Goal: Information Seeking & Learning: Learn about a topic

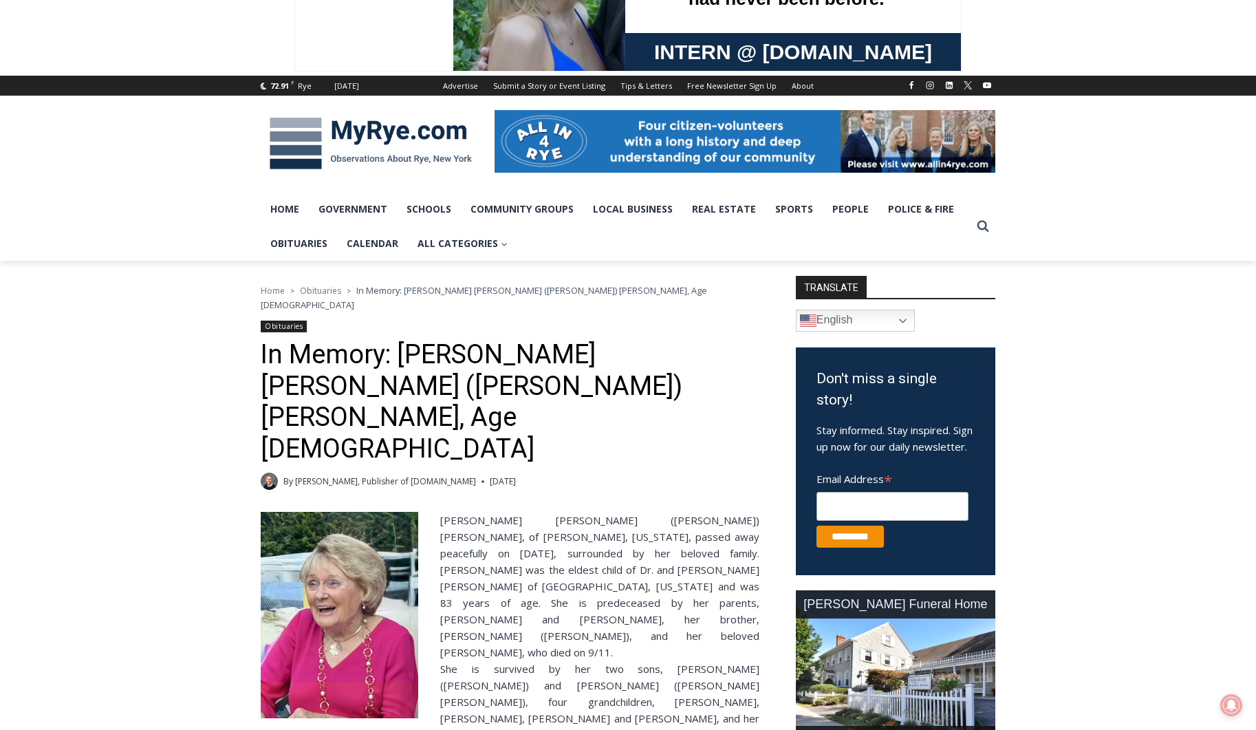
scroll to position [138, 0]
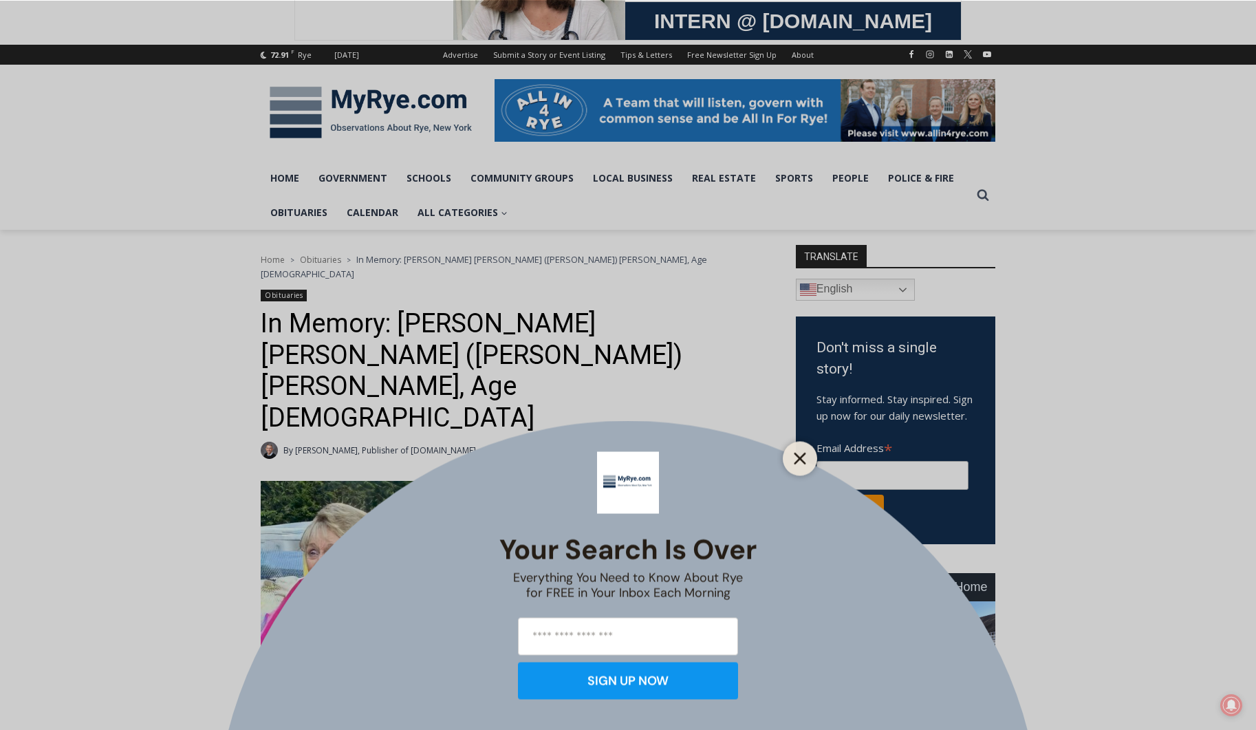
click at [804, 461] on line "Close" at bounding box center [800, 458] width 10 height 10
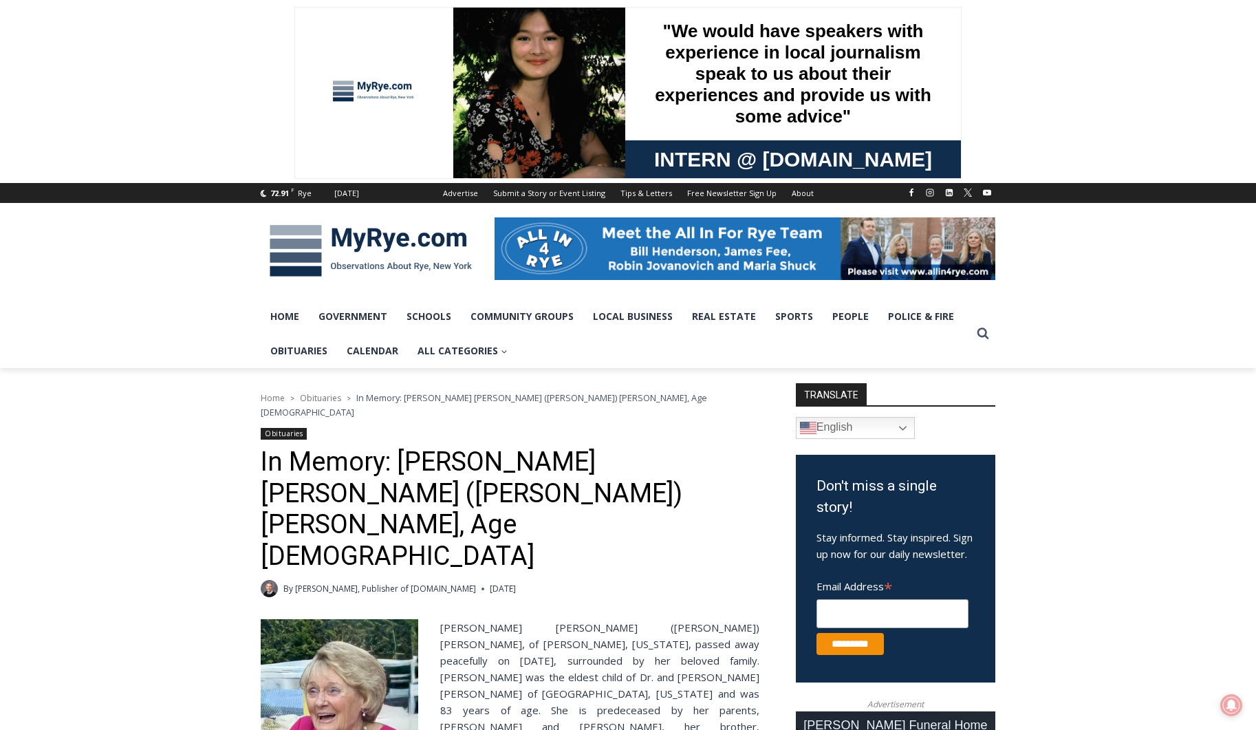
scroll to position [0, 0]
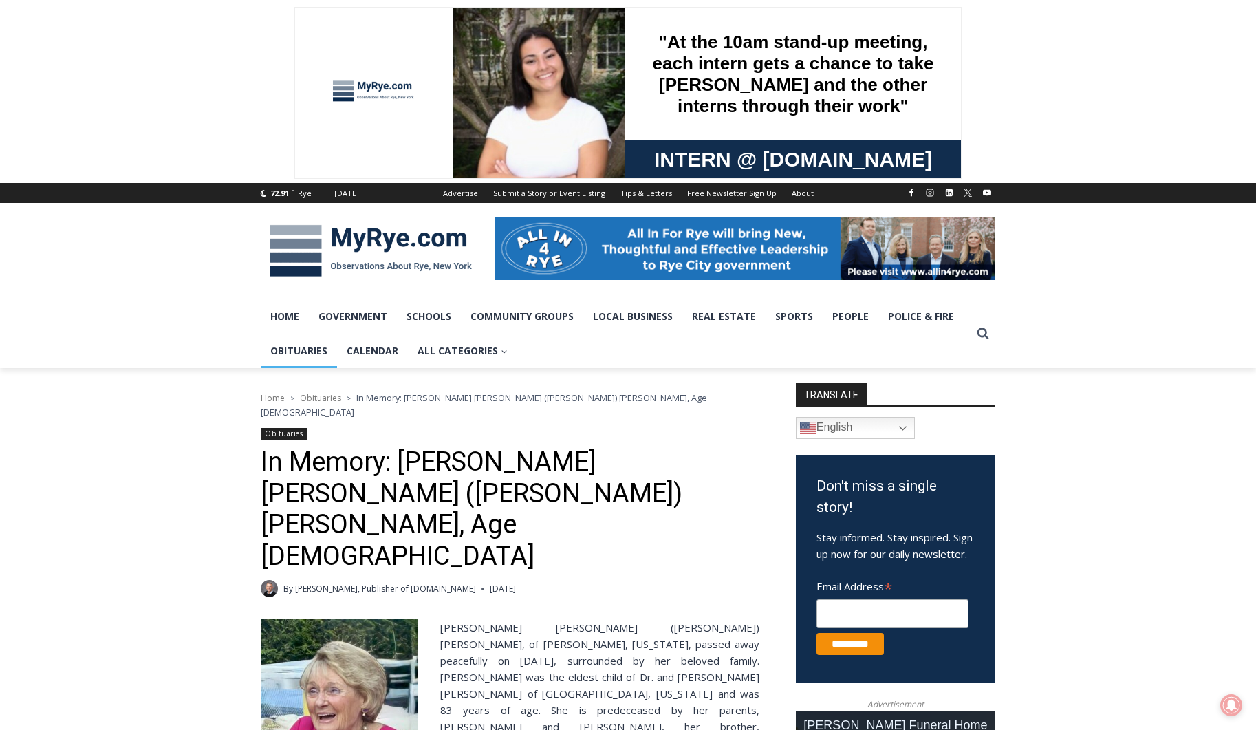
click at [290, 353] on link "Obituaries" at bounding box center [299, 351] width 76 height 34
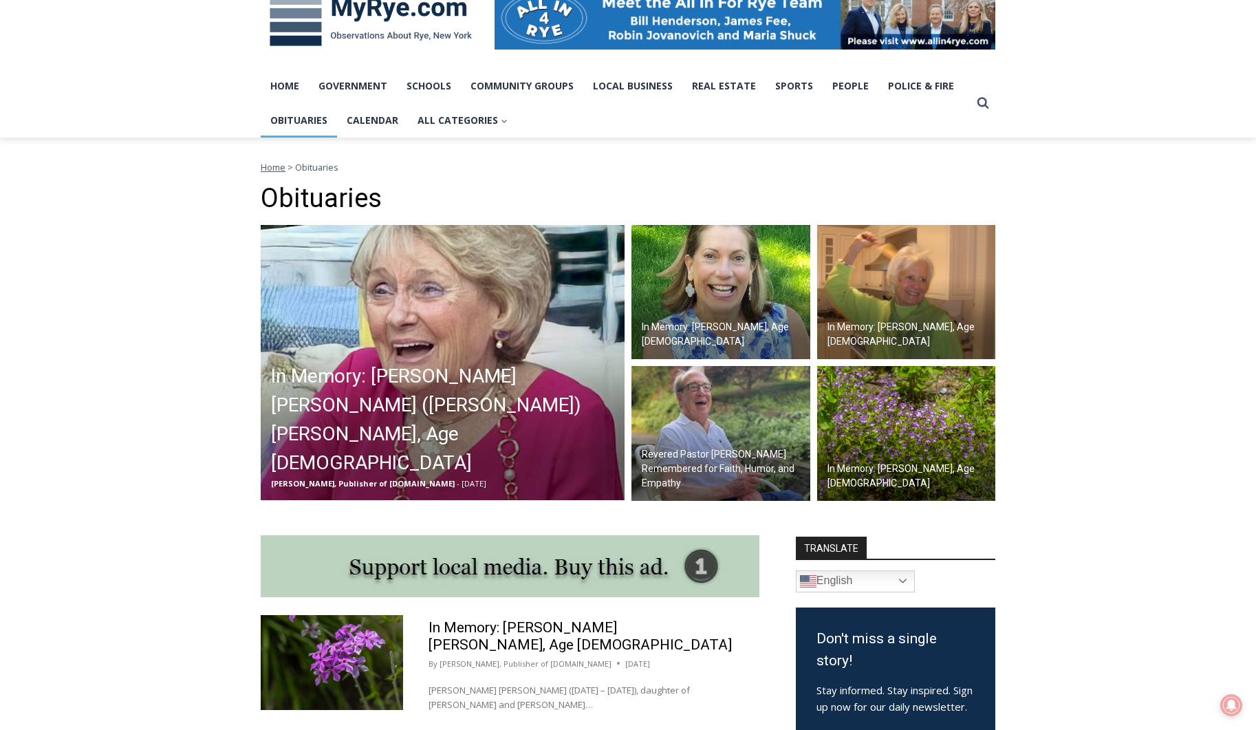
scroll to position [231, 0]
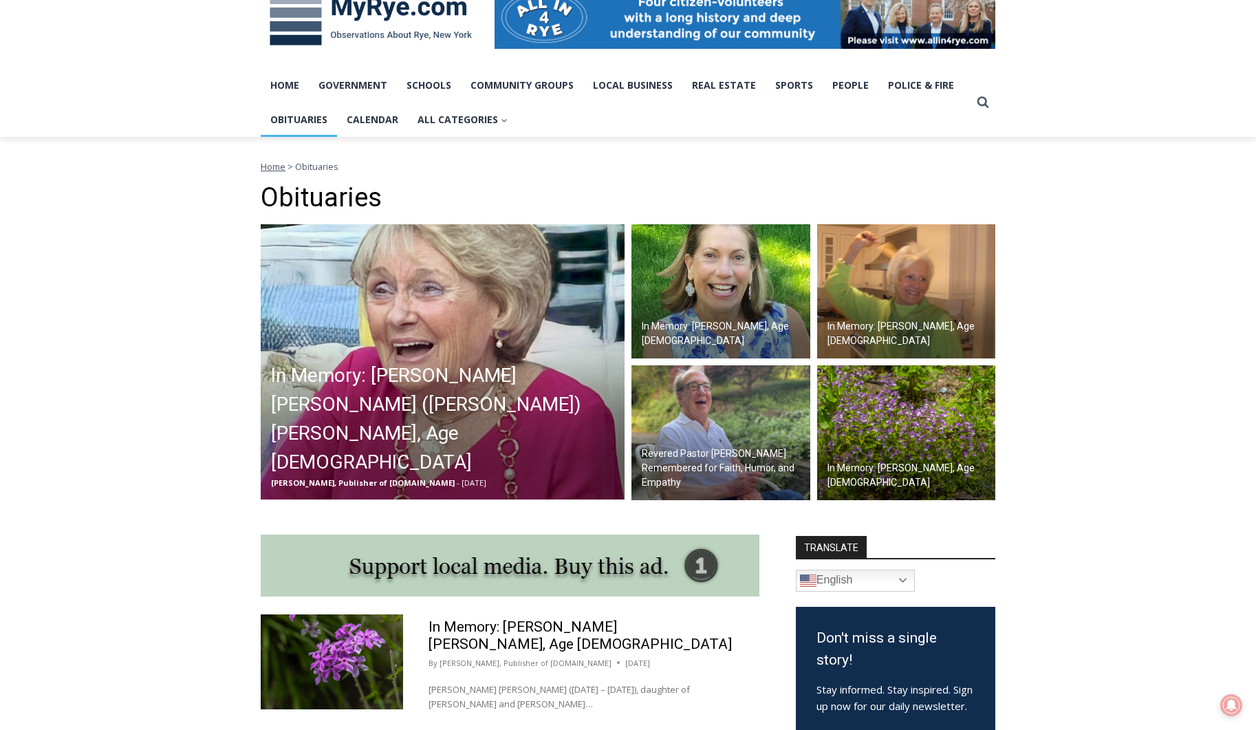
click at [718, 319] on h2 "In Memory: [PERSON_NAME], Age [DEMOGRAPHIC_DATA]" at bounding box center [724, 333] width 165 height 29
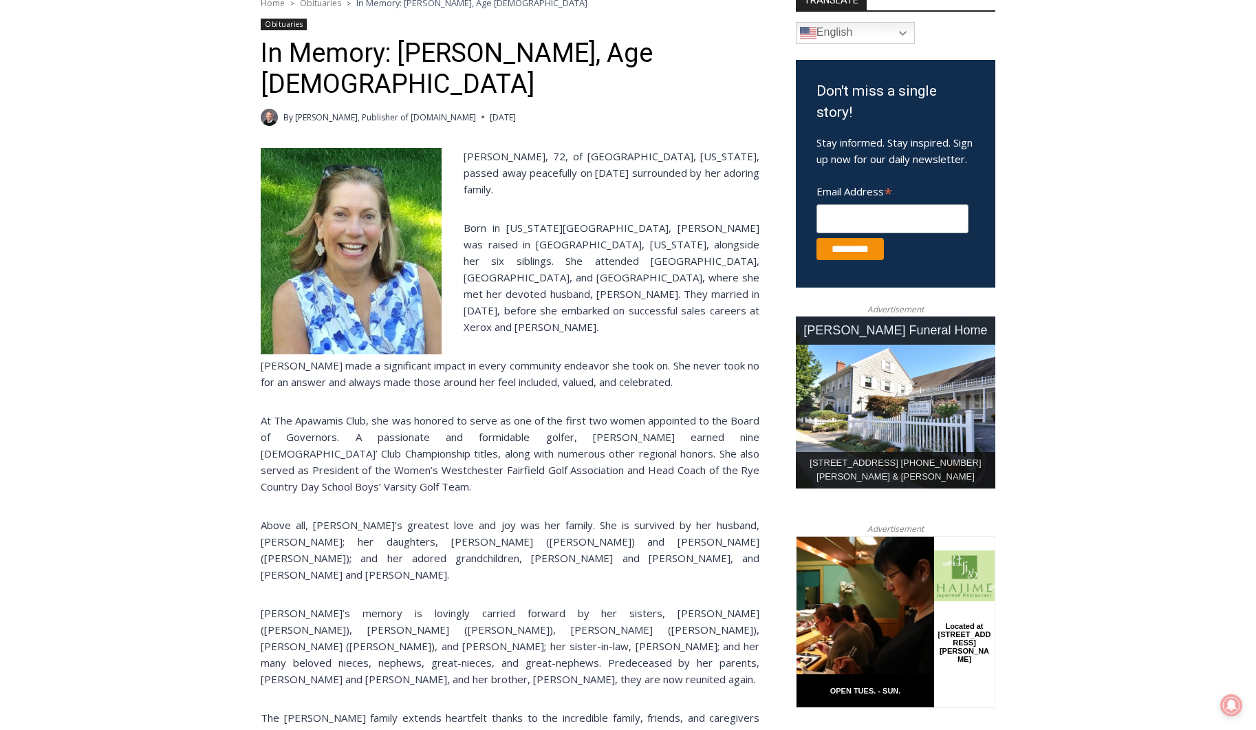
scroll to position [405, 0]
